Goal: Information Seeking & Learning: Compare options

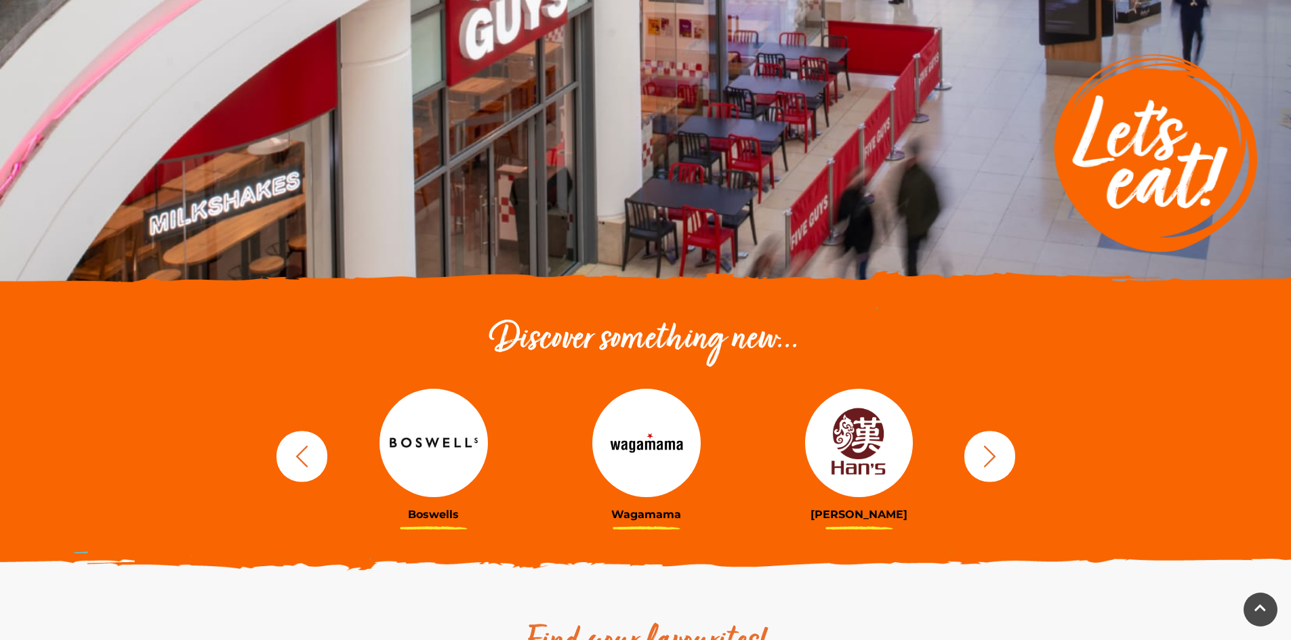
scroll to position [203, 0]
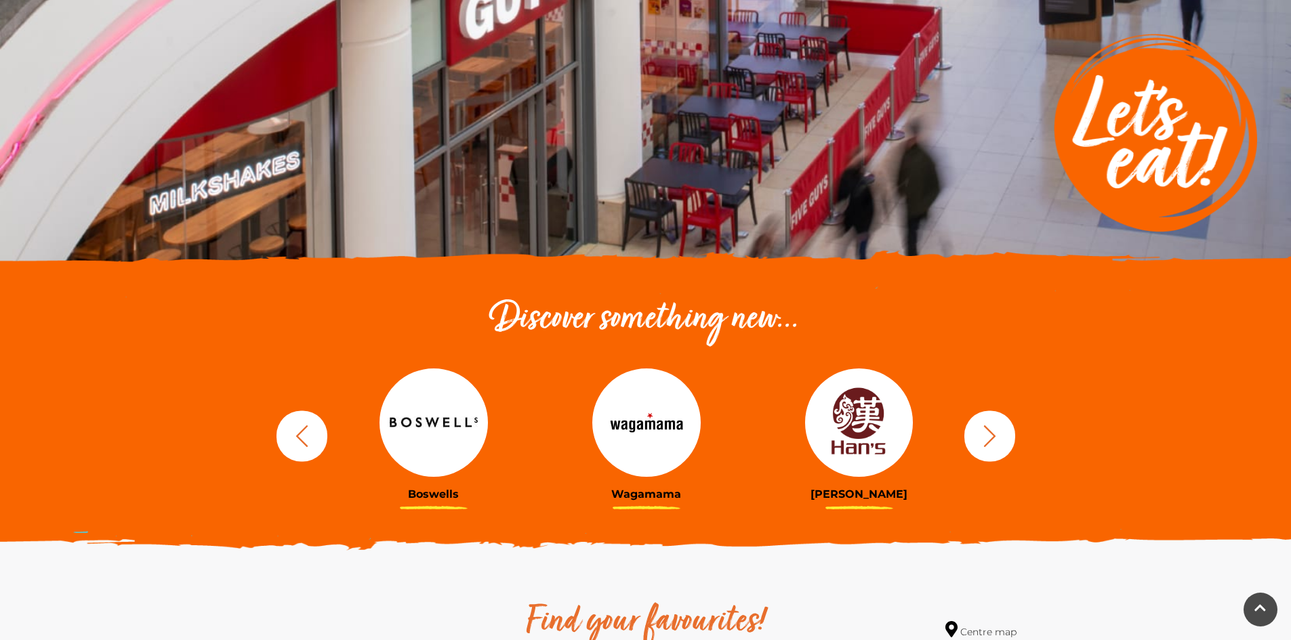
click at [998, 436] on icon "button" at bounding box center [989, 436] width 25 height 25
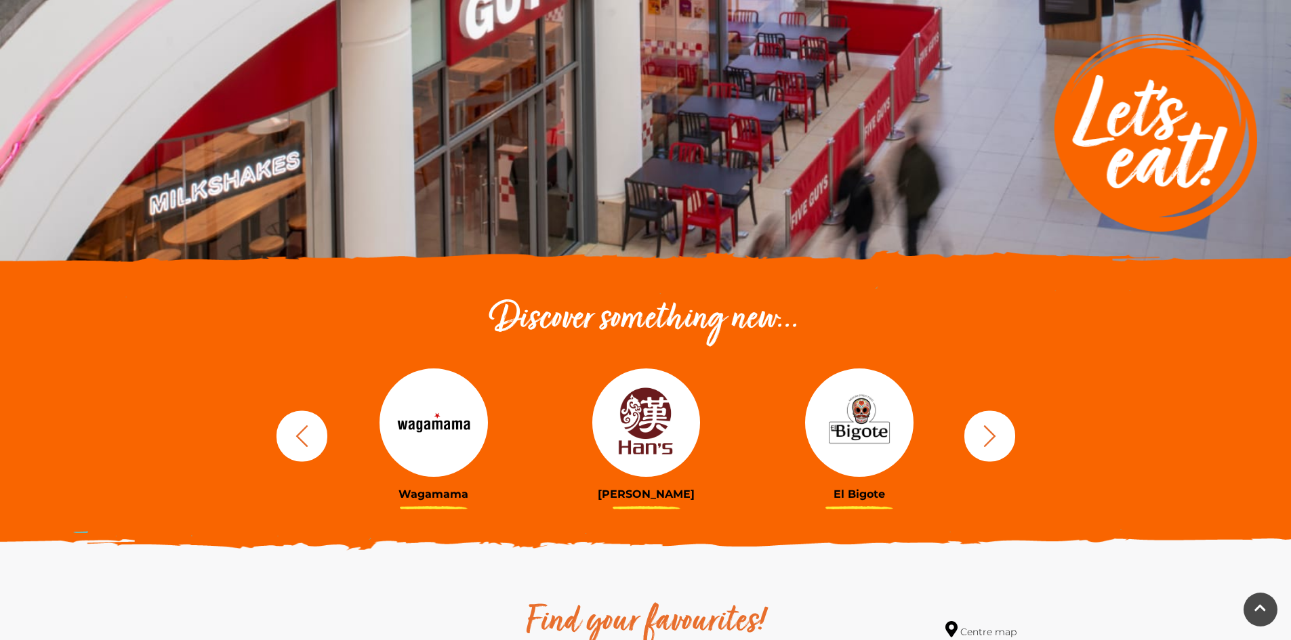
click at [990, 424] on icon "button" at bounding box center [989, 436] width 25 height 25
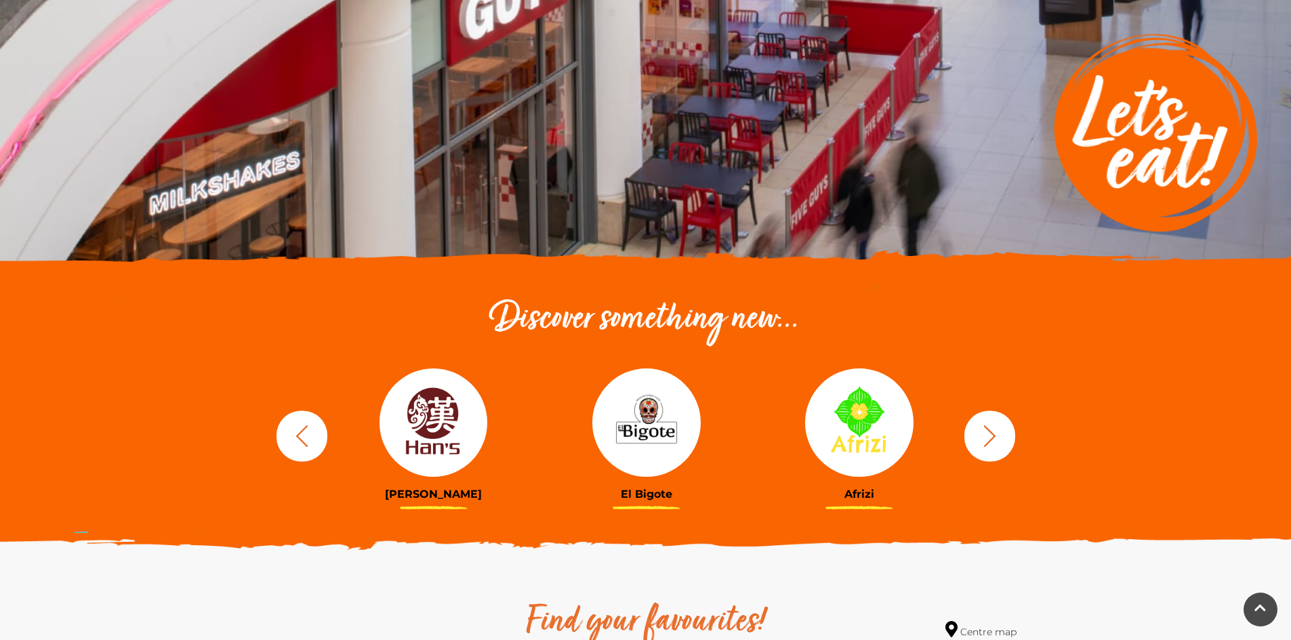
click at [990, 424] on icon "button" at bounding box center [989, 436] width 25 height 25
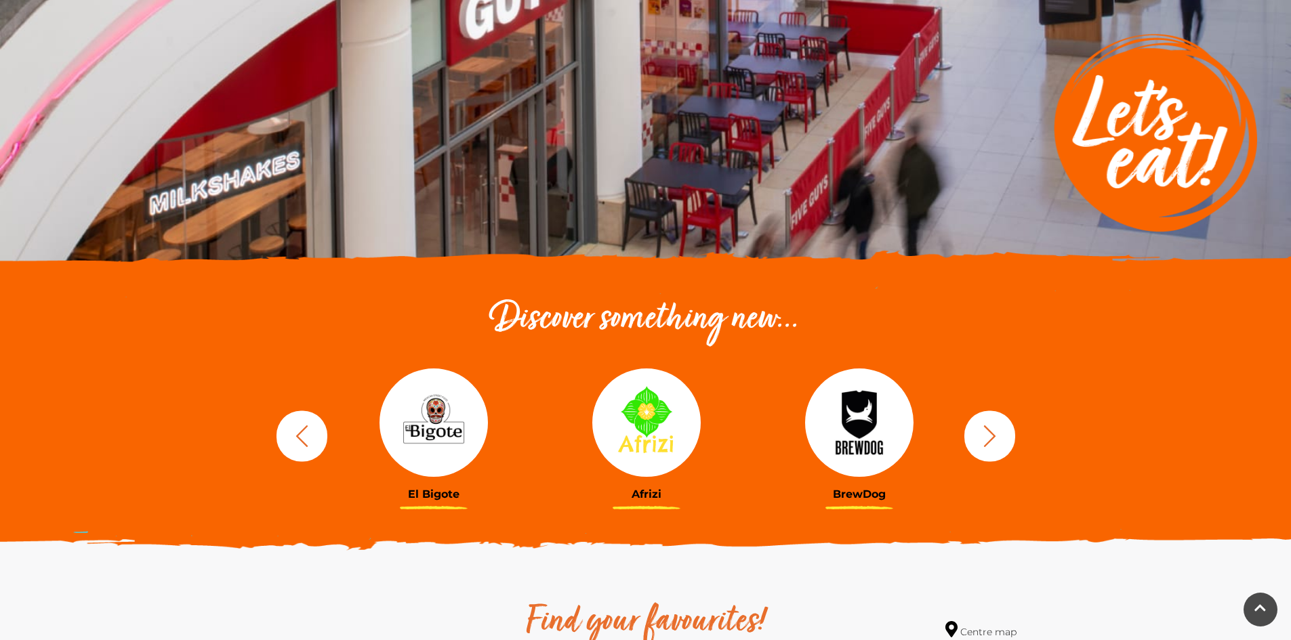
click at [1008, 439] on button "button" at bounding box center [989, 436] width 51 height 51
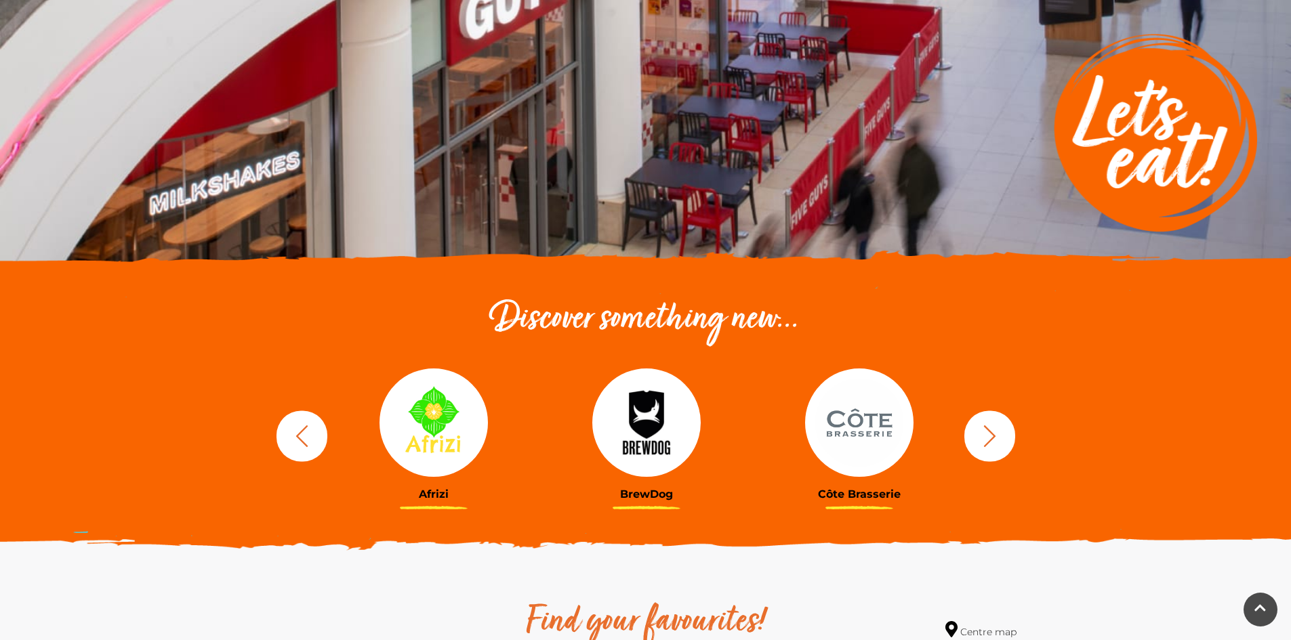
click at [996, 439] on icon "button" at bounding box center [989, 436] width 25 height 25
click at [985, 439] on icon "button" at bounding box center [989, 436] width 25 height 25
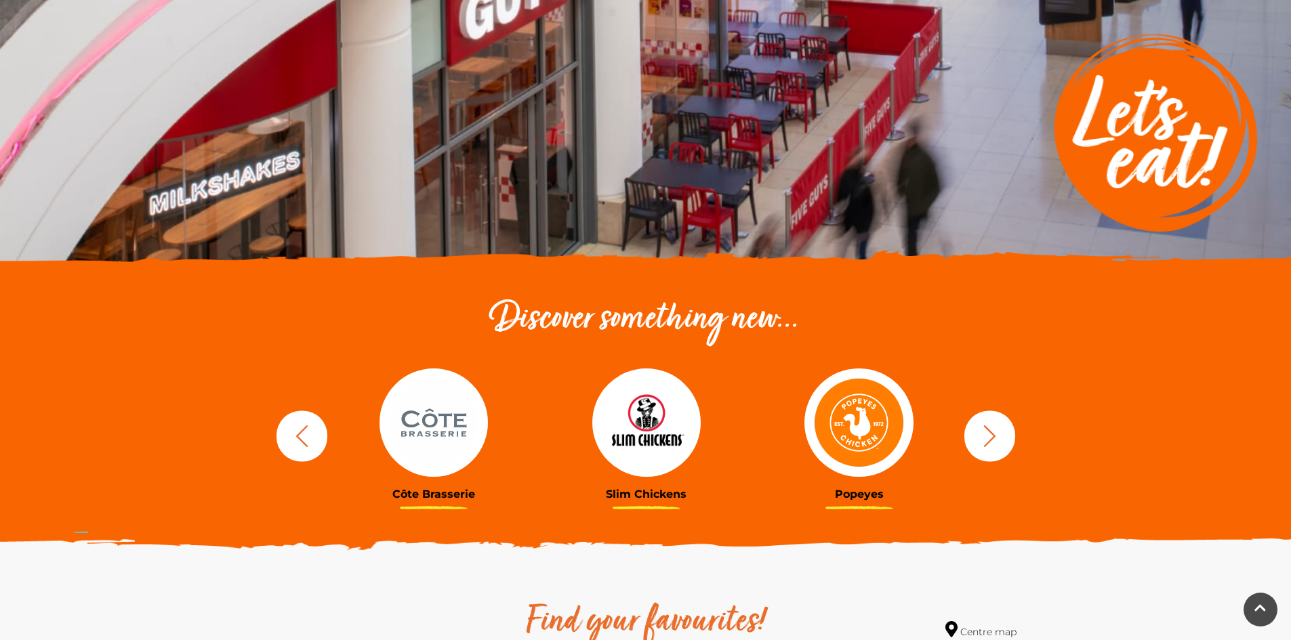
click at [999, 420] on button "button" at bounding box center [989, 436] width 51 height 51
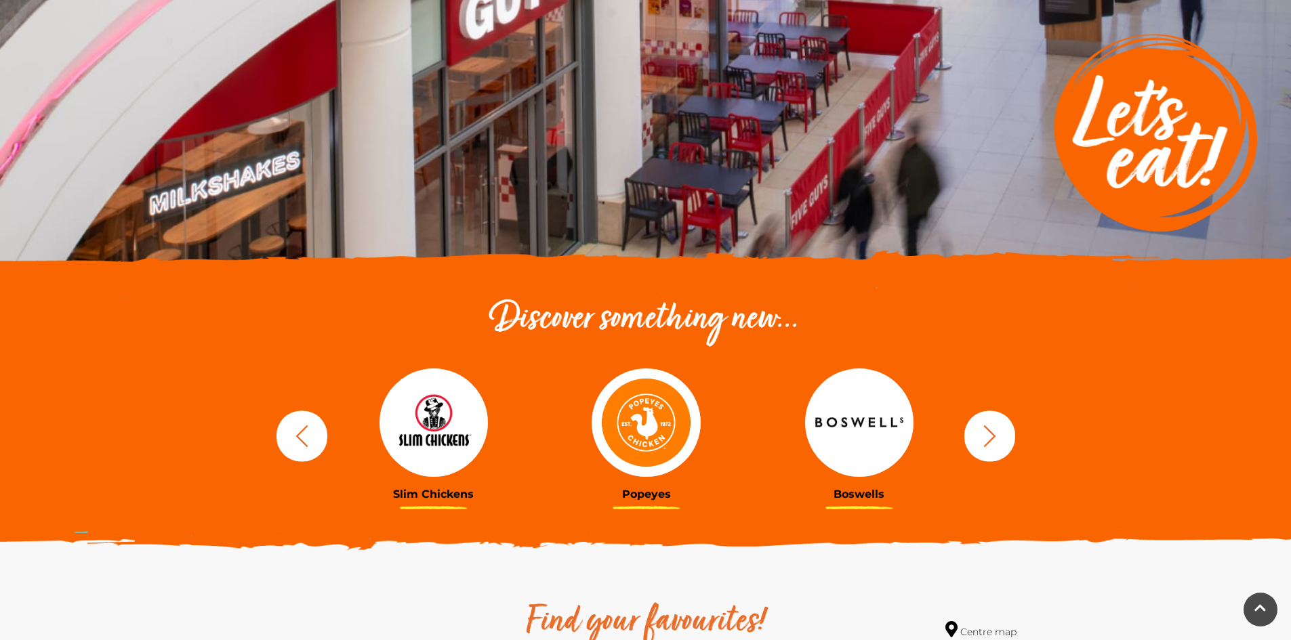
click at [995, 426] on icon "button" at bounding box center [989, 436] width 25 height 25
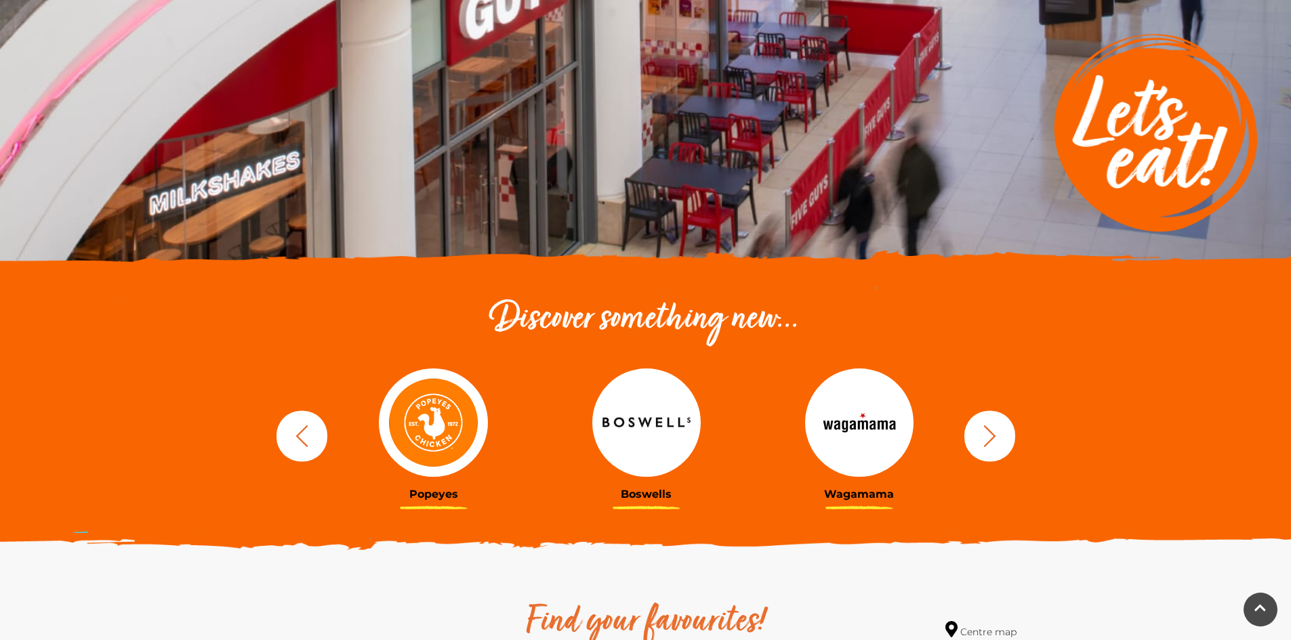
click at [995, 426] on icon "button" at bounding box center [989, 436] width 25 height 25
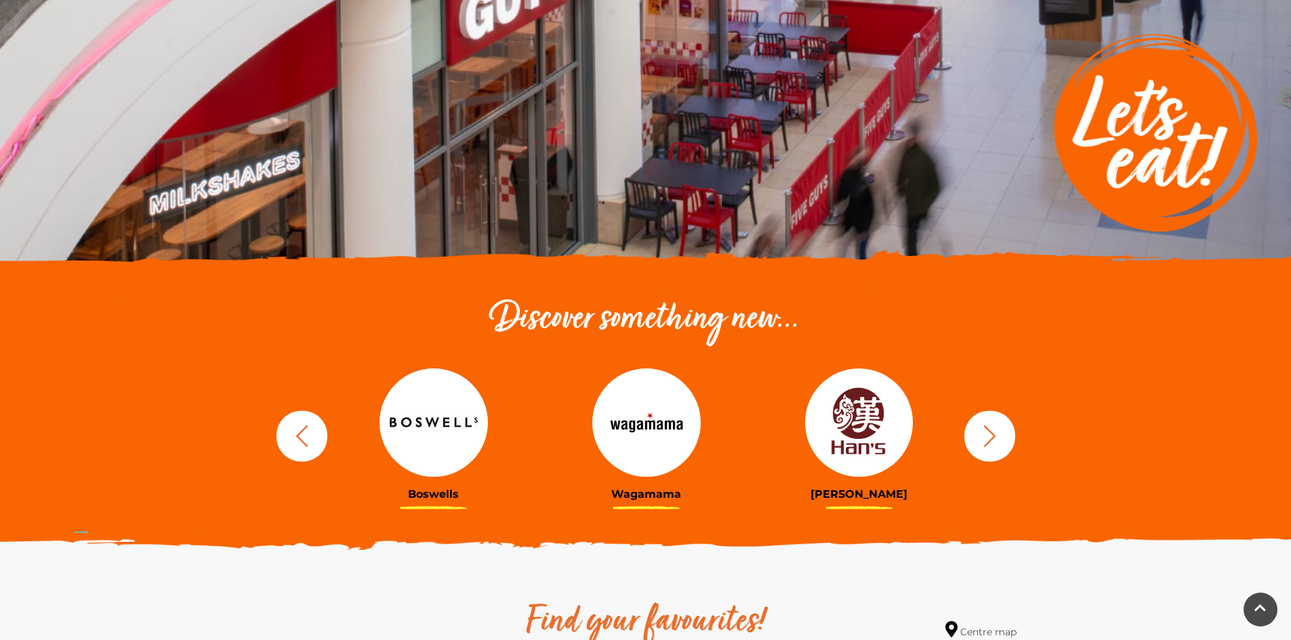
click at [981, 452] on button "button" at bounding box center [989, 436] width 51 height 51
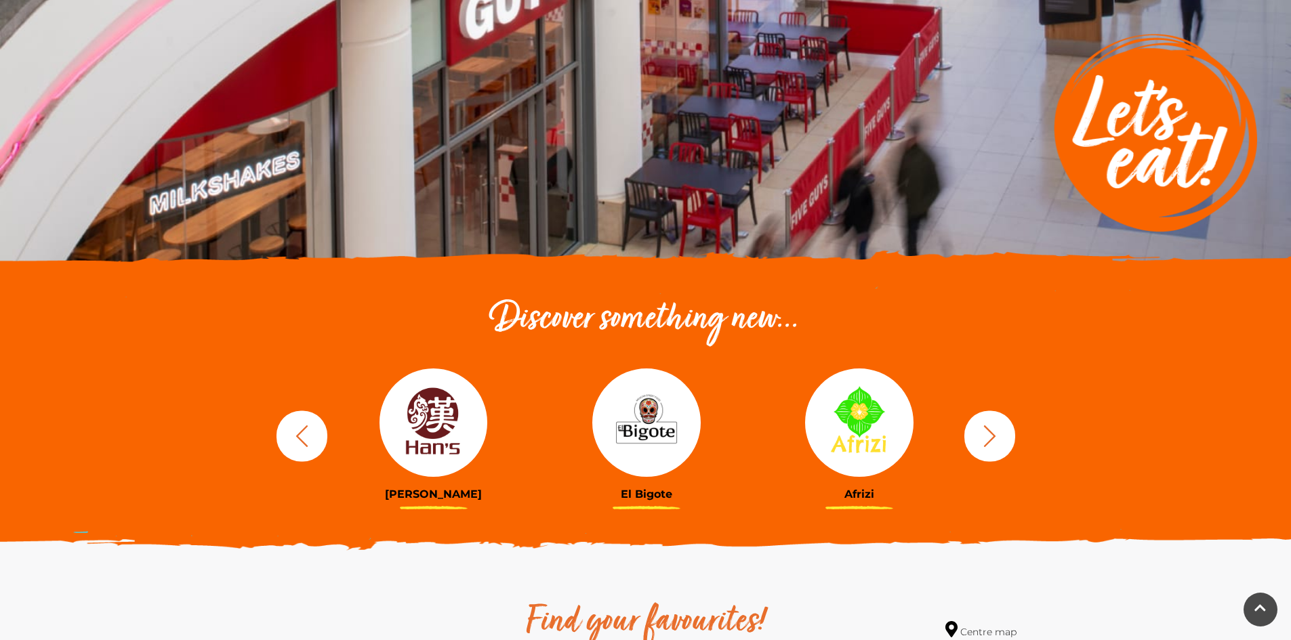
click at [851, 433] on img at bounding box center [859, 423] width 108 height 108
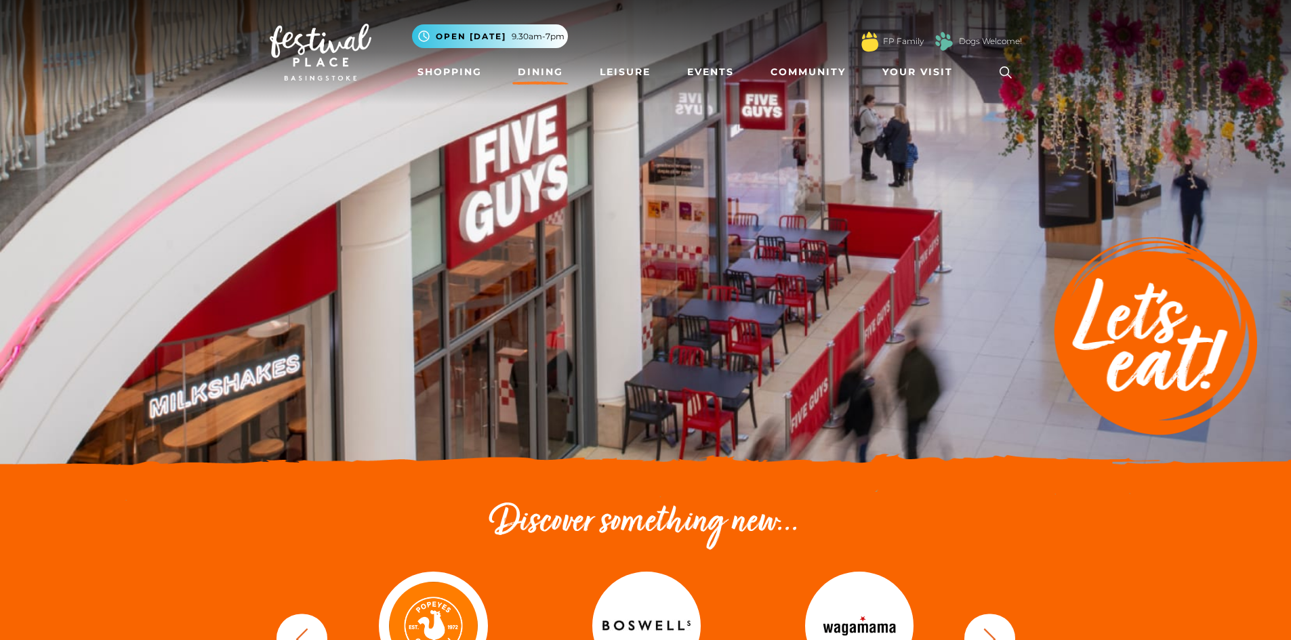
scroll to position [203, 0]
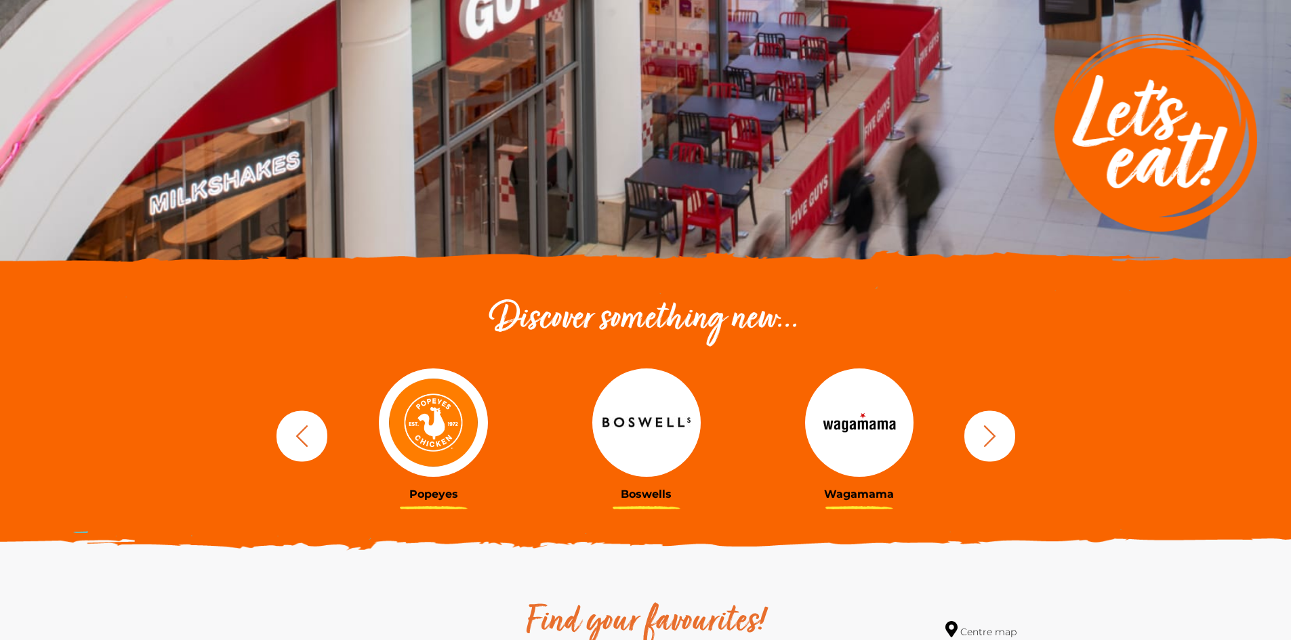
click at [626, 404] on img at bounding box center [646, 423] width 108 height 108
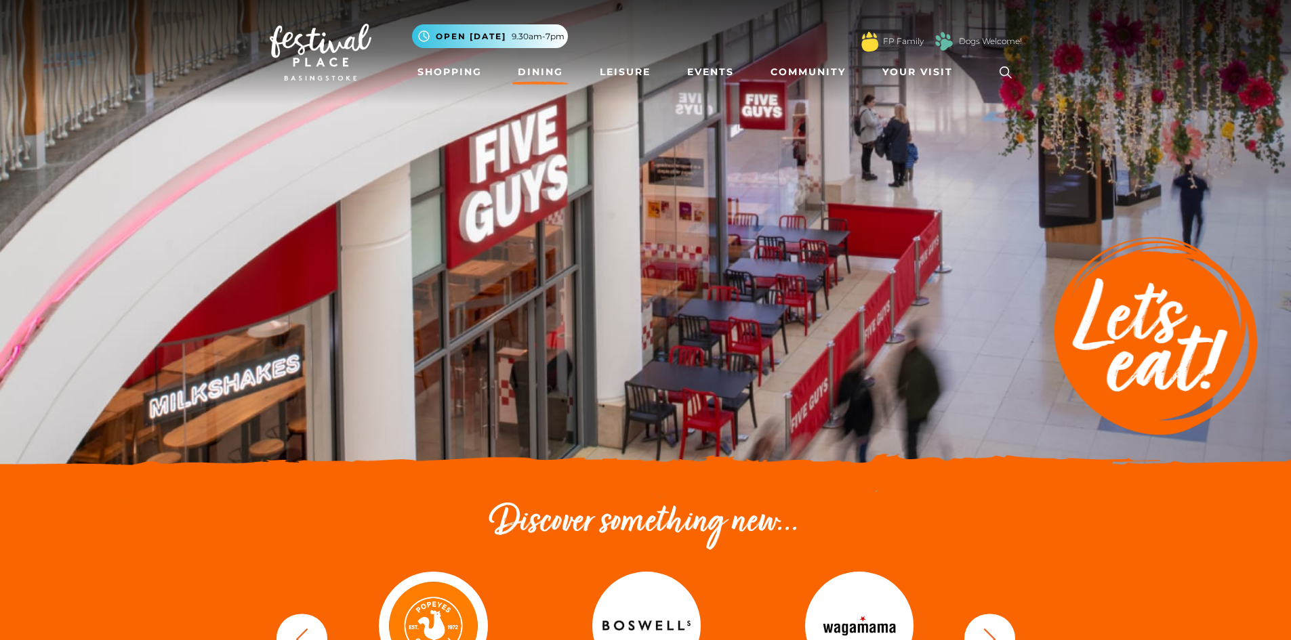
scroll to position [203, 0]
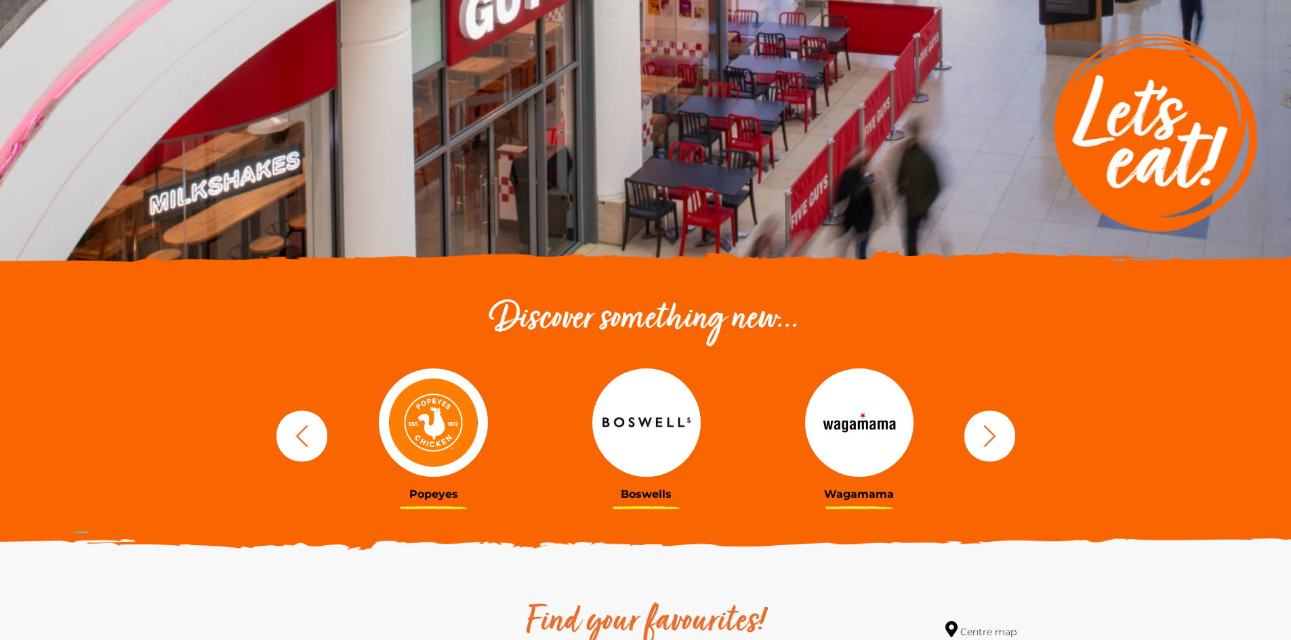
click at [996, 430] on icon "button" at bounding box center [989, 436] width 25 height 25
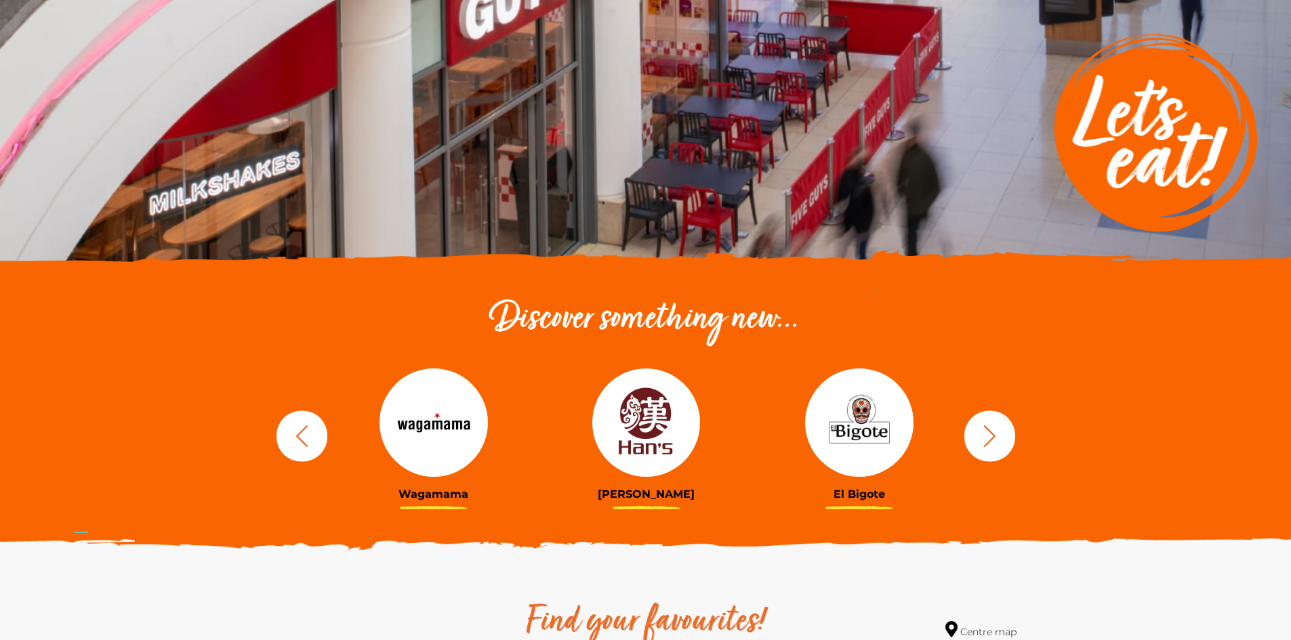
click at [979, 443] on icon "button" at bounding box center [989, 436] width 25 height 25
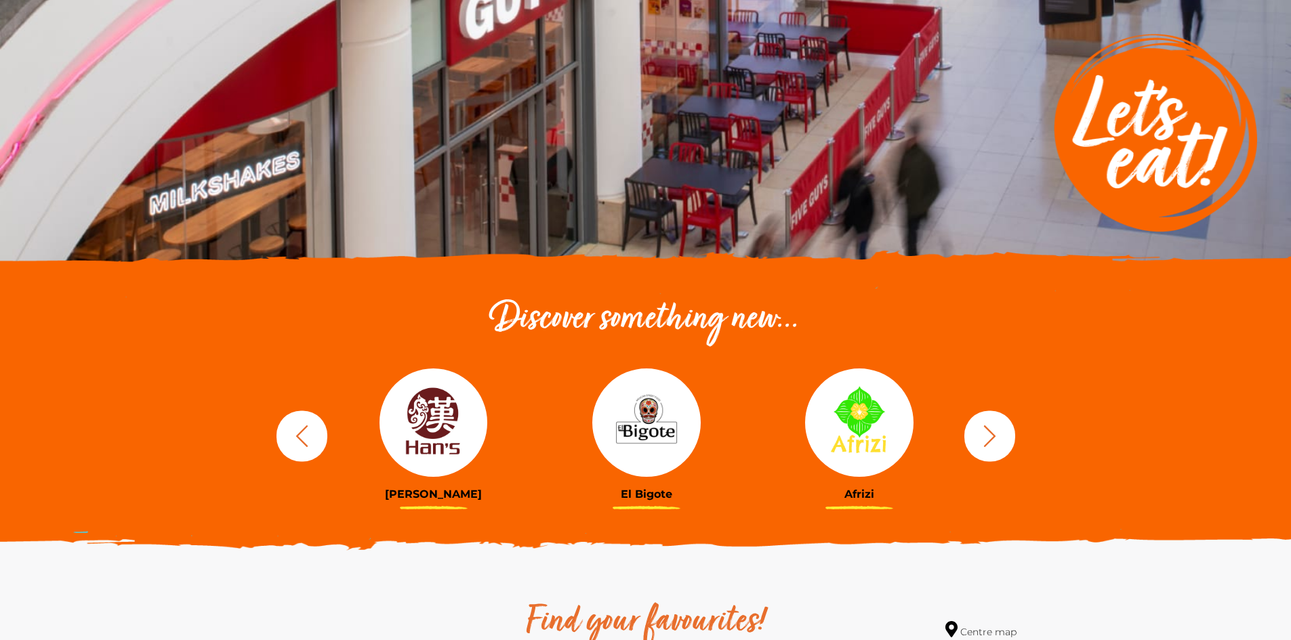
click at [979, 443] on icon "button" at bounding box center [989, 436] width 25 height 25
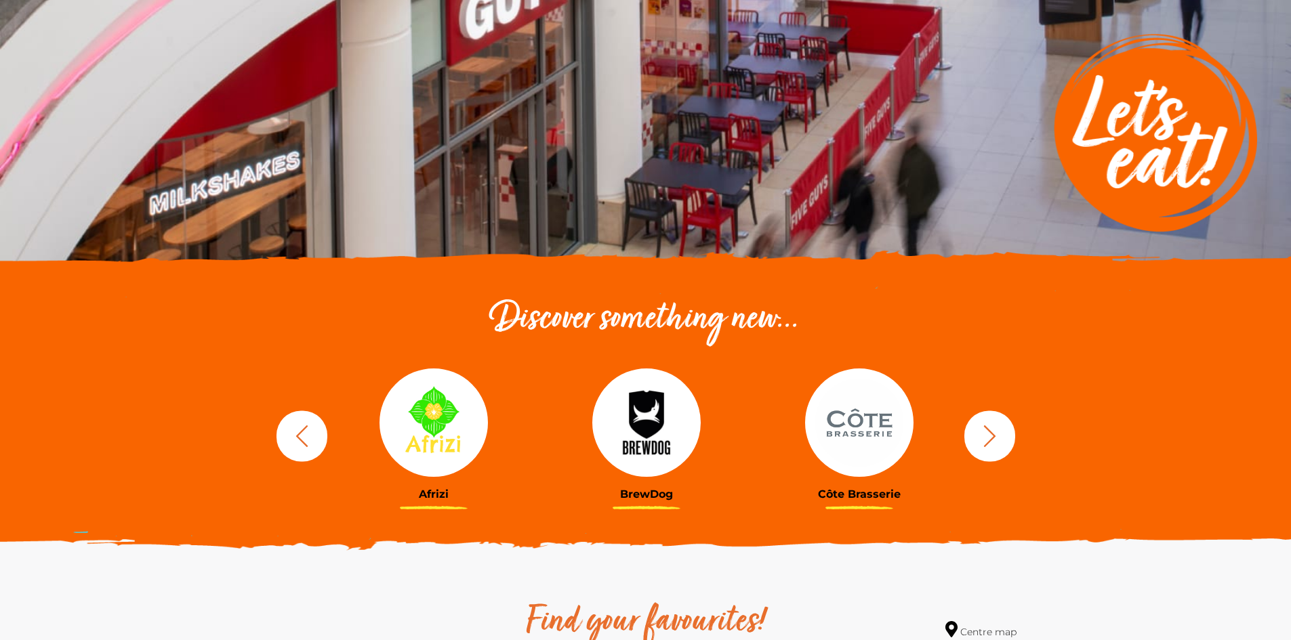
click at [982, 436] on icon "button" at bounding box center [989, 436] width 25 height 25
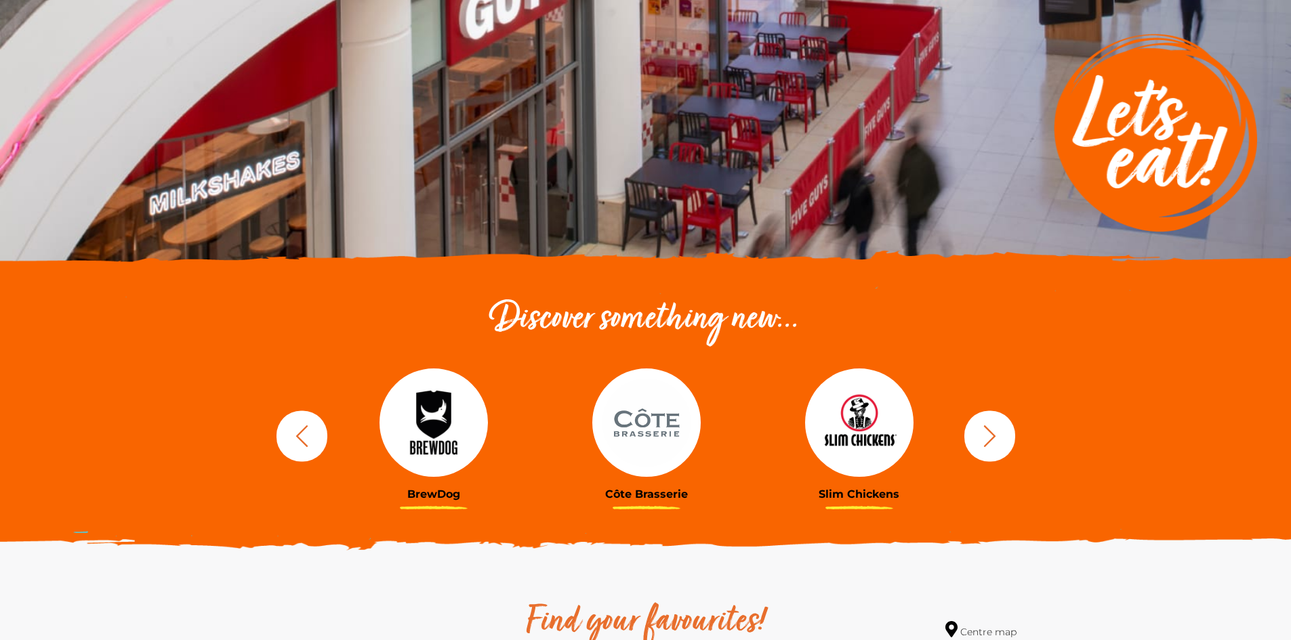
click at [982, 436] on icon "button" at bounding box center [989, 436] width 25 height 25
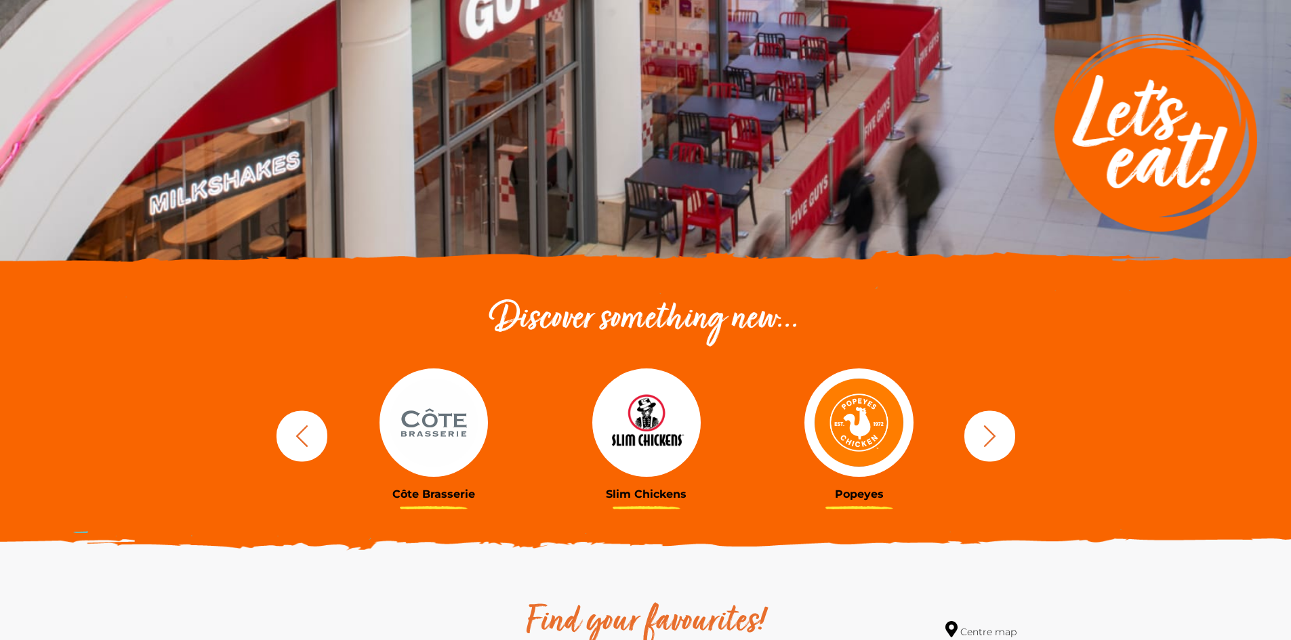
click at [982, 436] on icon "button" at bounding box center [989, 436] width 25 height 25
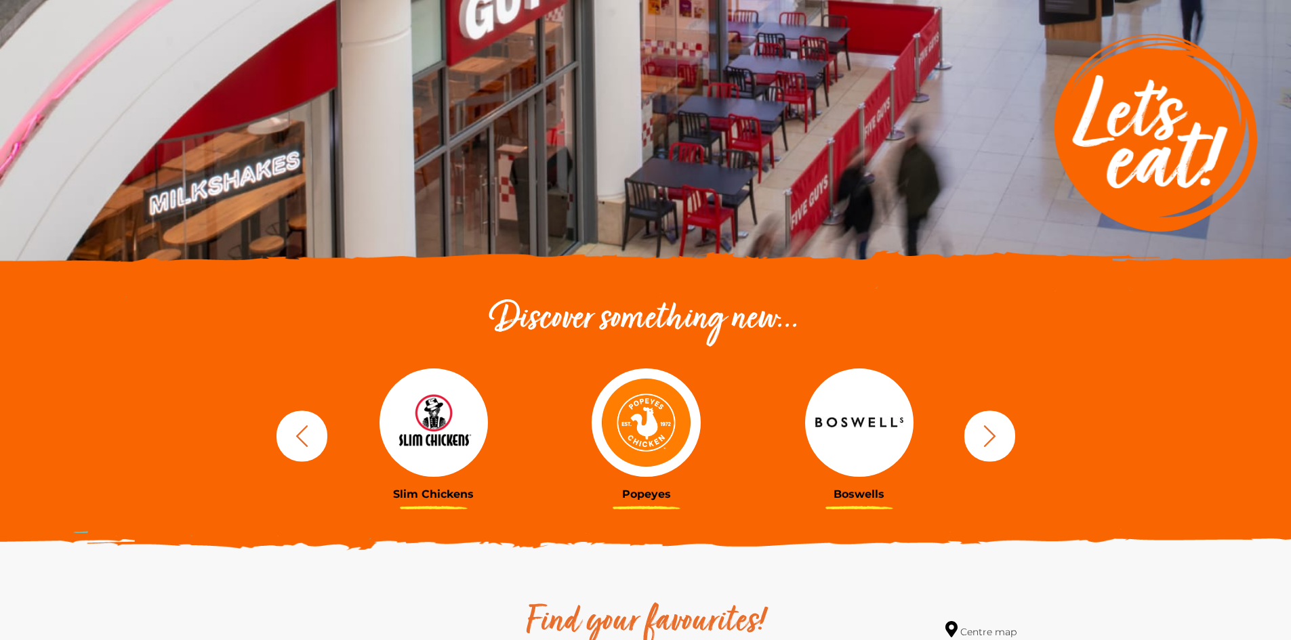
click at [982, 436] on icon "button" at bounding box center [989, 436] width 25 height 25
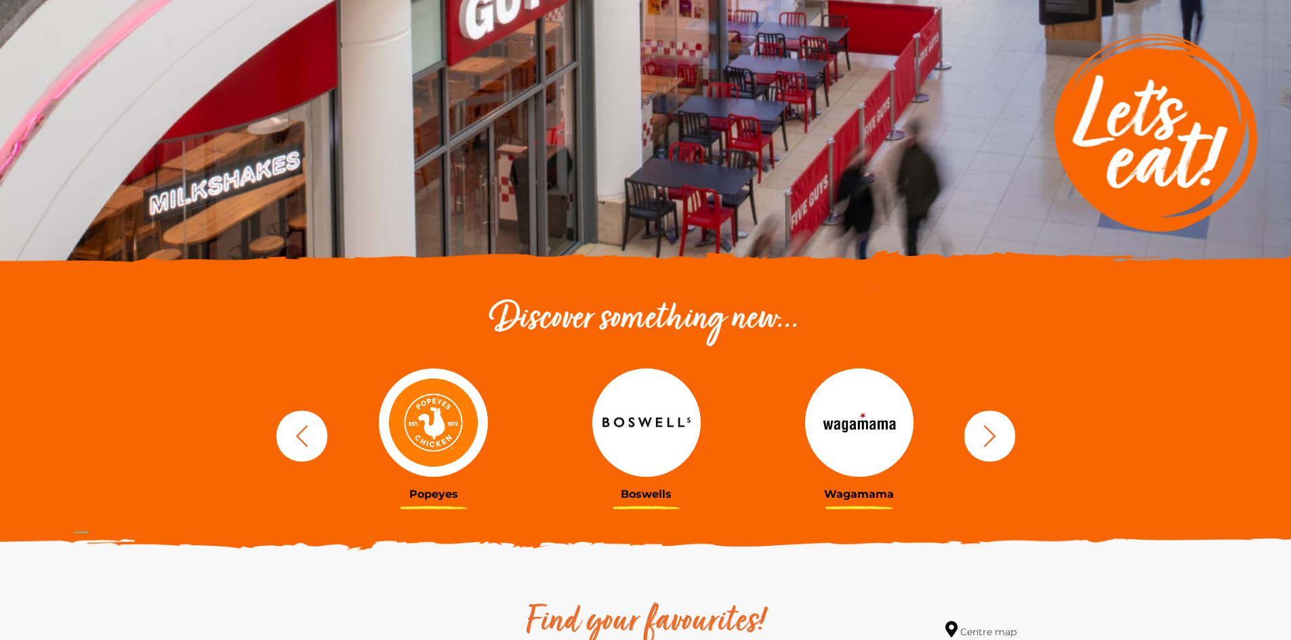
click at [982, 436] on icon "button" at bounding box center [989, 436] width 25 height 25
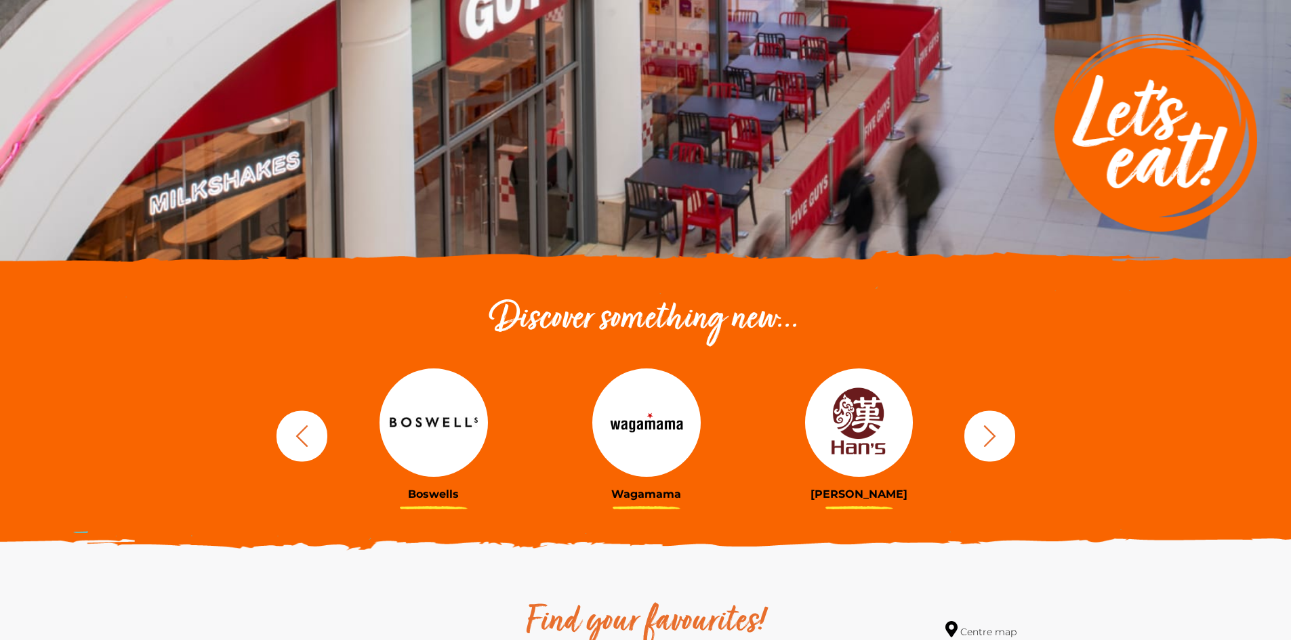
click at [982, 436] on icon "button" at bounding box center [989, 436] width 25 height 25
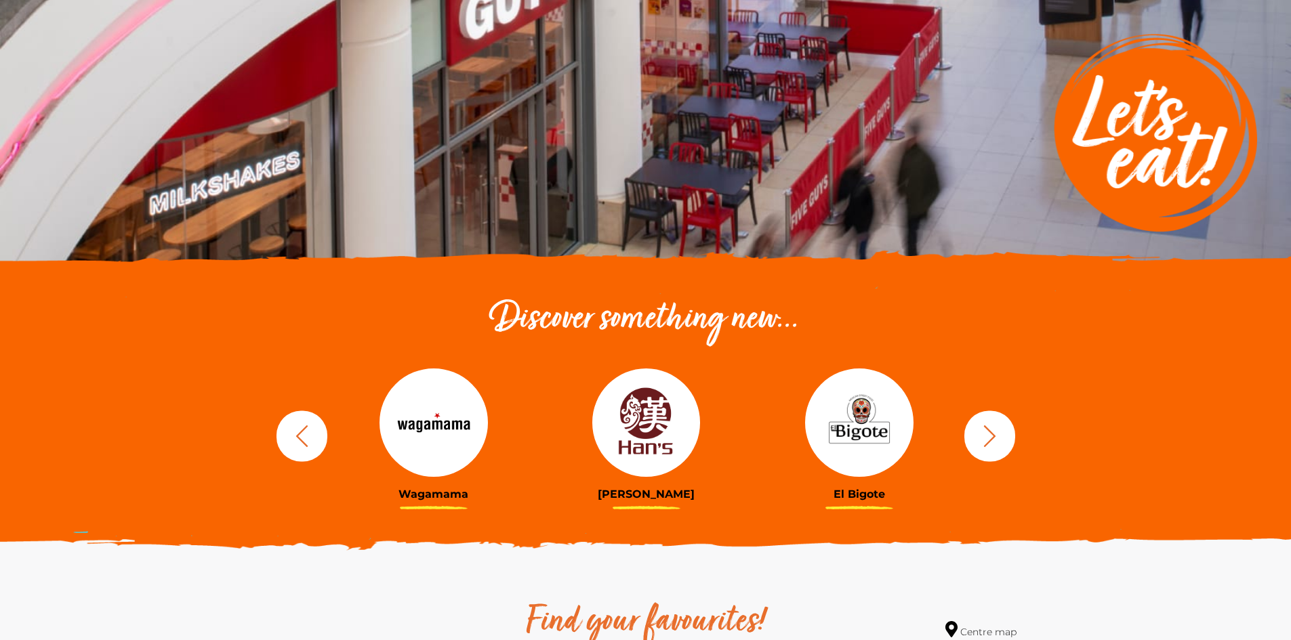
click at [982, 436] on icon "button" at bounding box center [989, 436] width 25 height 25
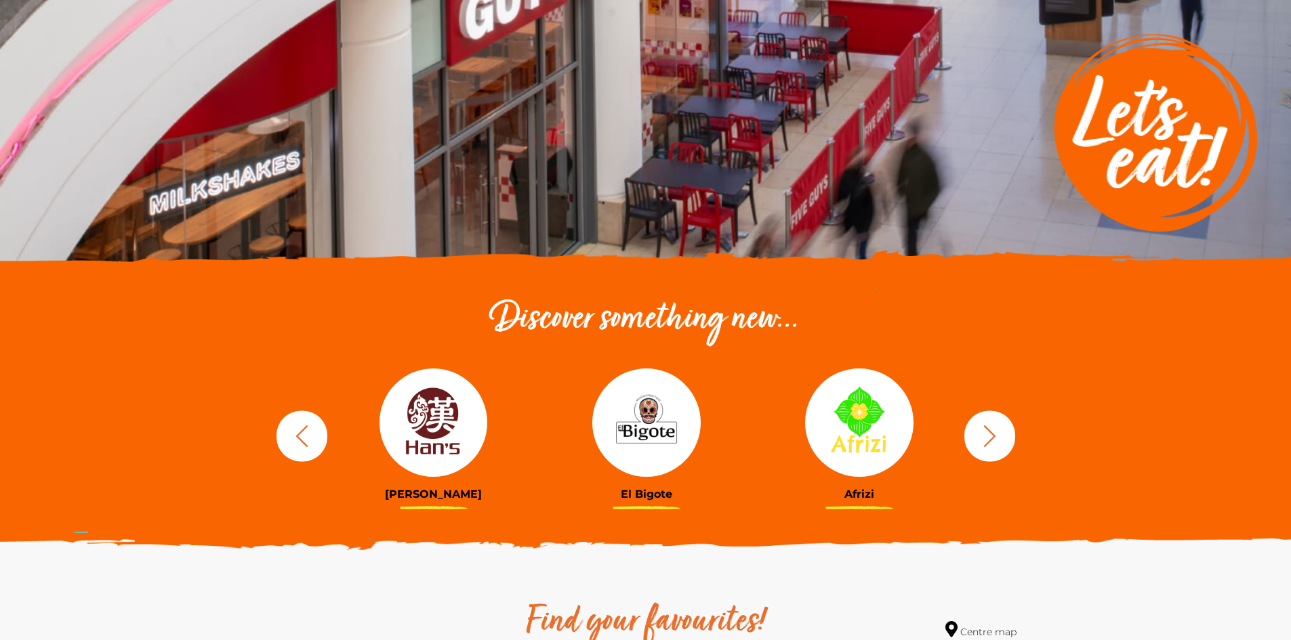
click at [982, 436] on icon "button" at bounding box center [989, 436] width 25 height 25
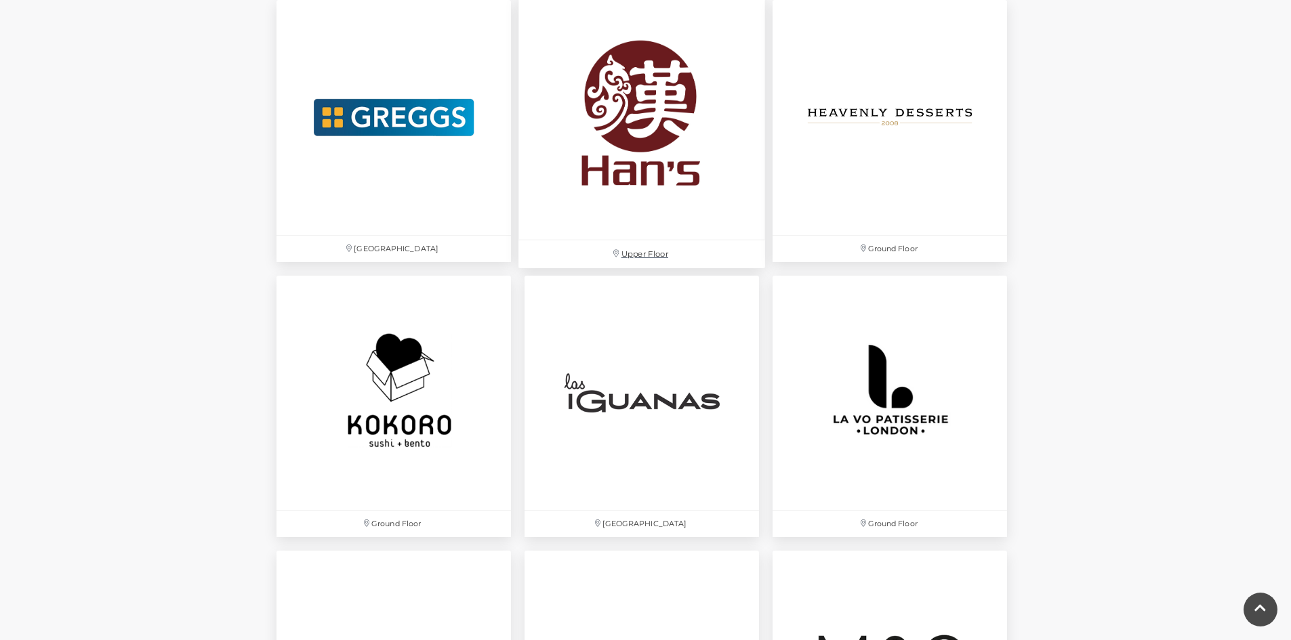
scroll to position [2847, 0]
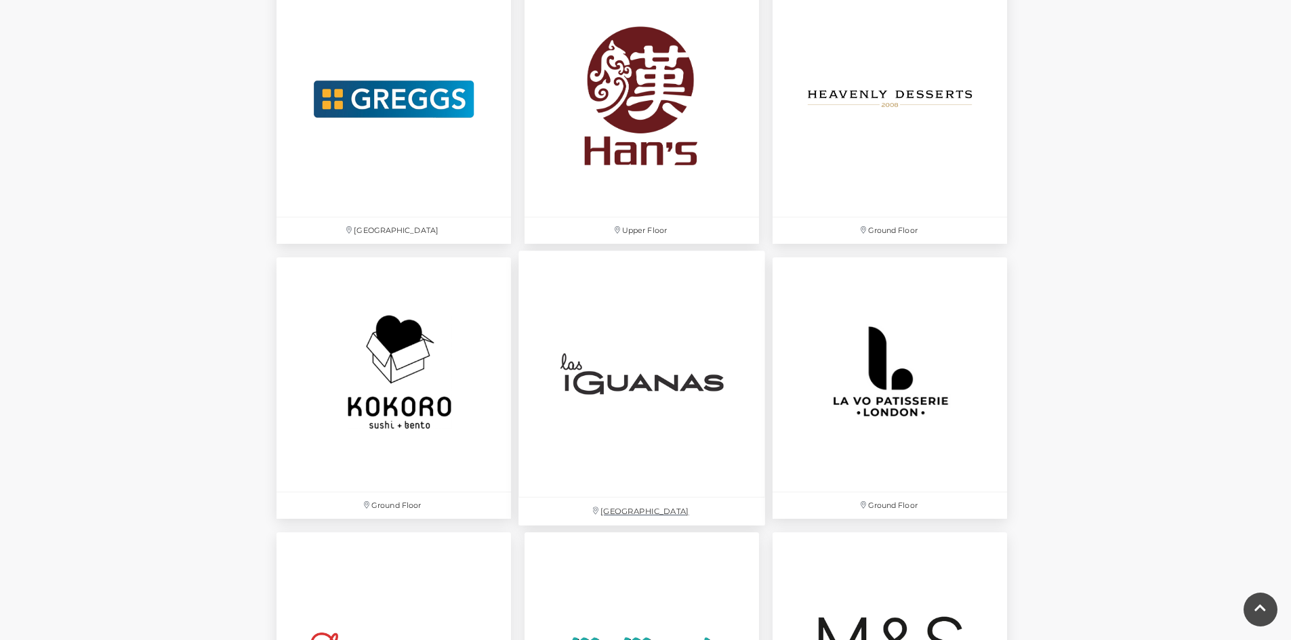
click at [679, 339] on img at bounding box center [641, 374] width 247 height 247
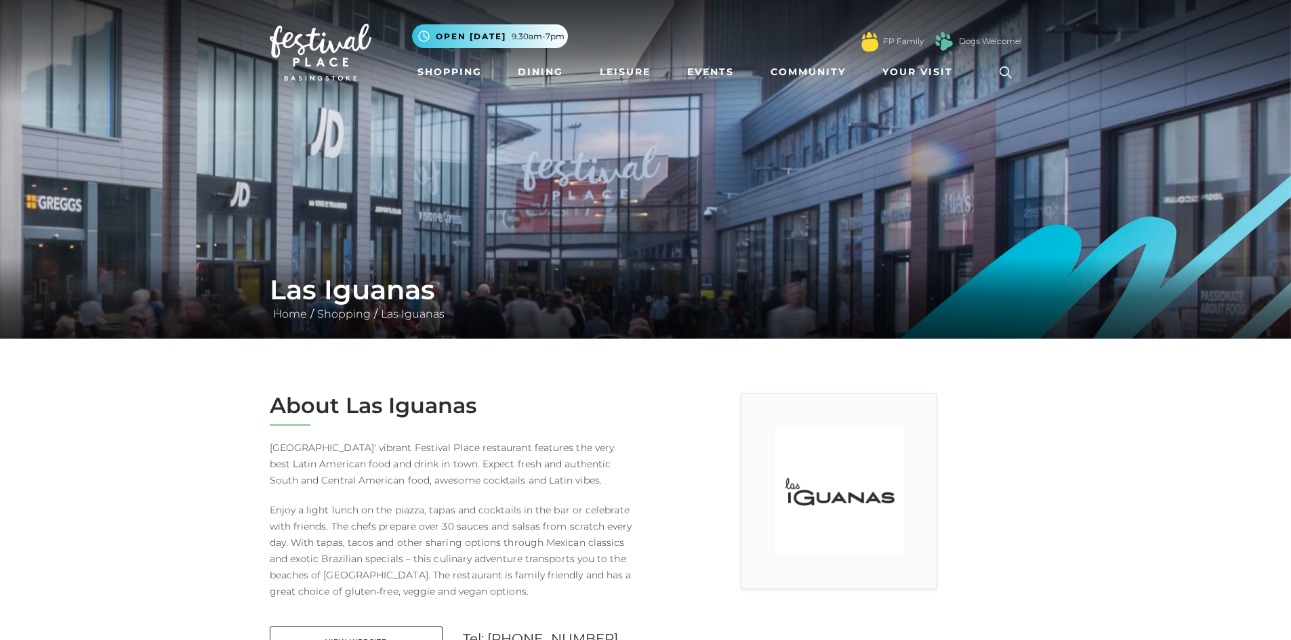
scroll to position [136, 0]
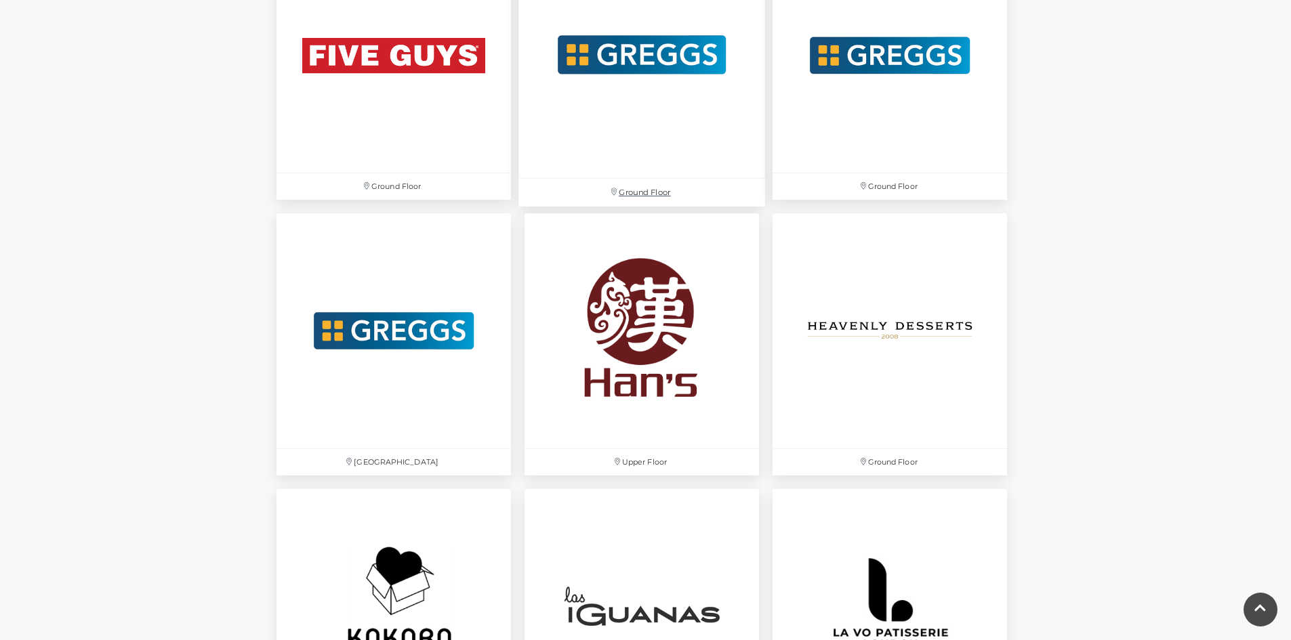
scroll to position [2750, 0]
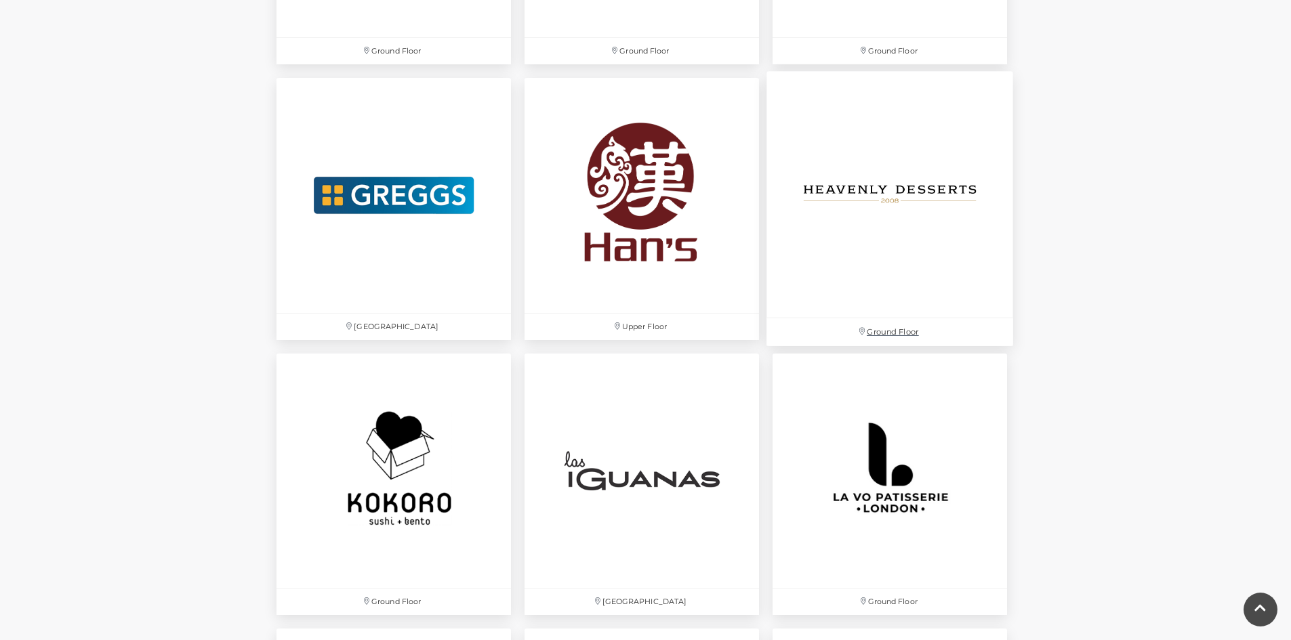
click at [938, 227] on img at bounding box center [890, 195] width 247 height 247
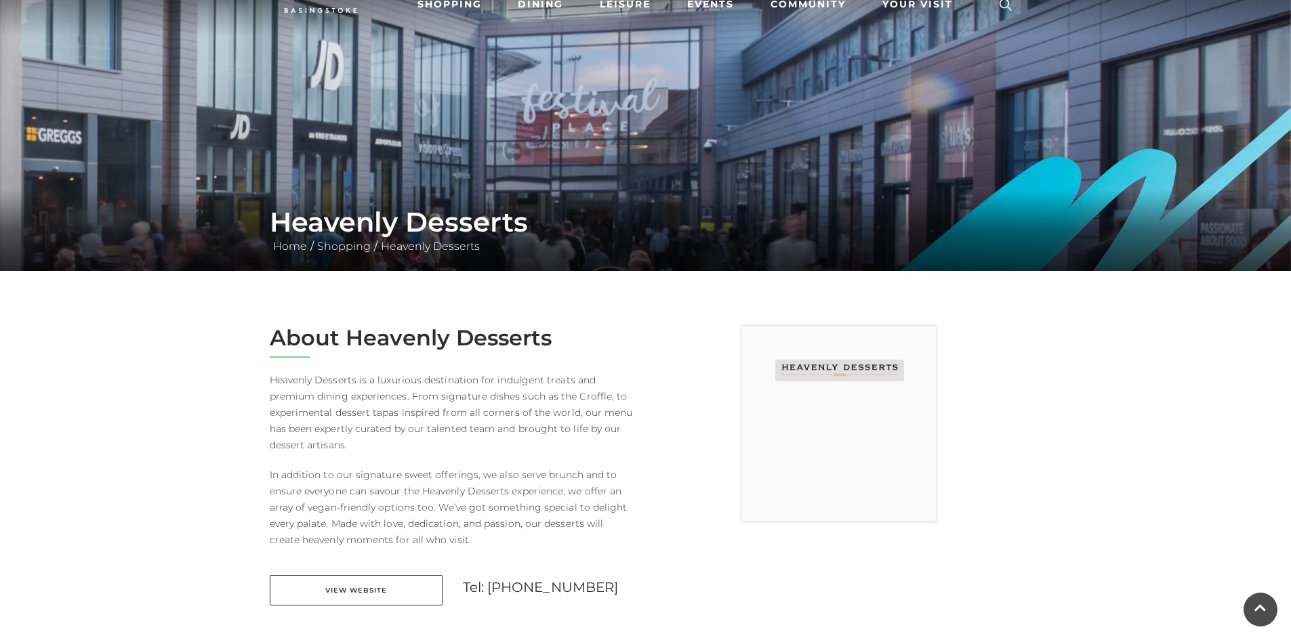
scroll to position [136, 0]
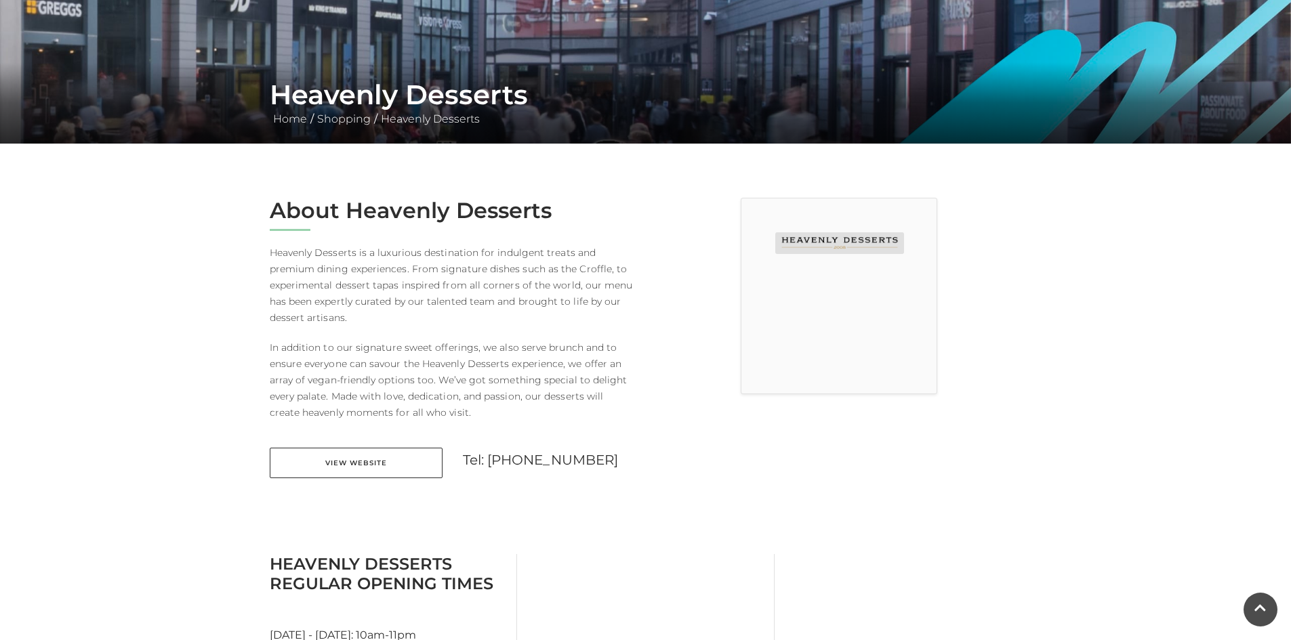
scroll to position [271, 0]
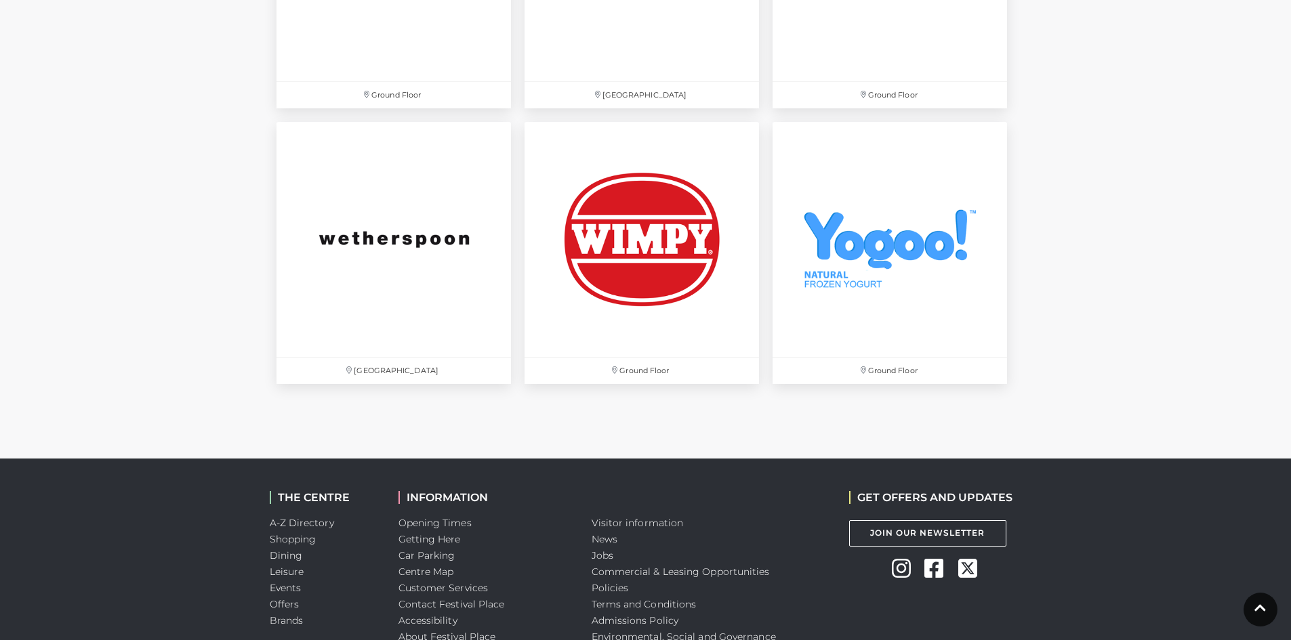
scroll to position [4648, 0]
